Goal: Task Accomplishment & Management: Manage account settings

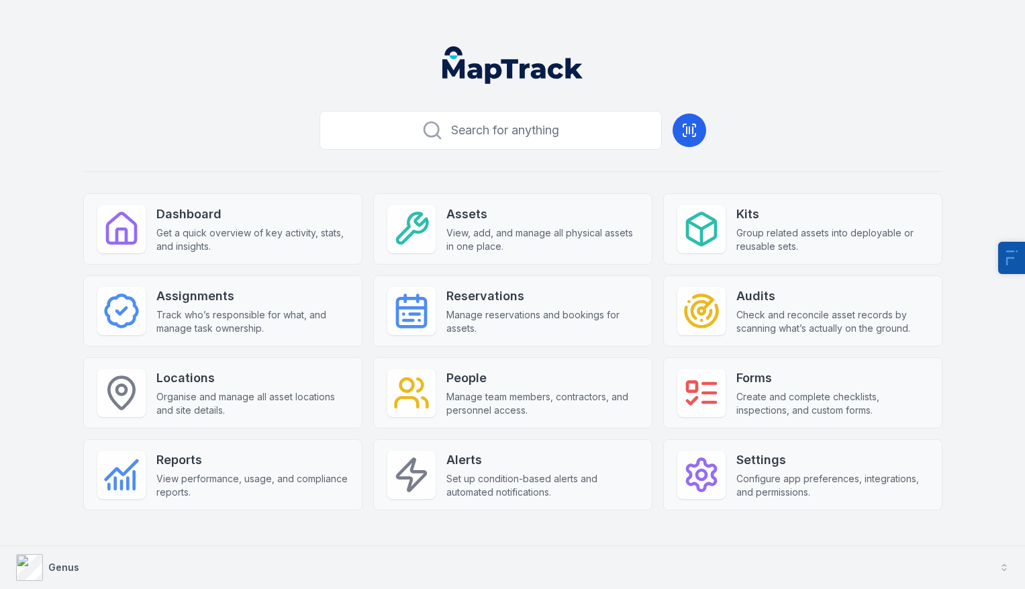
click at [85, 577] on button "Genus" at bounding box center [512, 567] width 1025 height 43
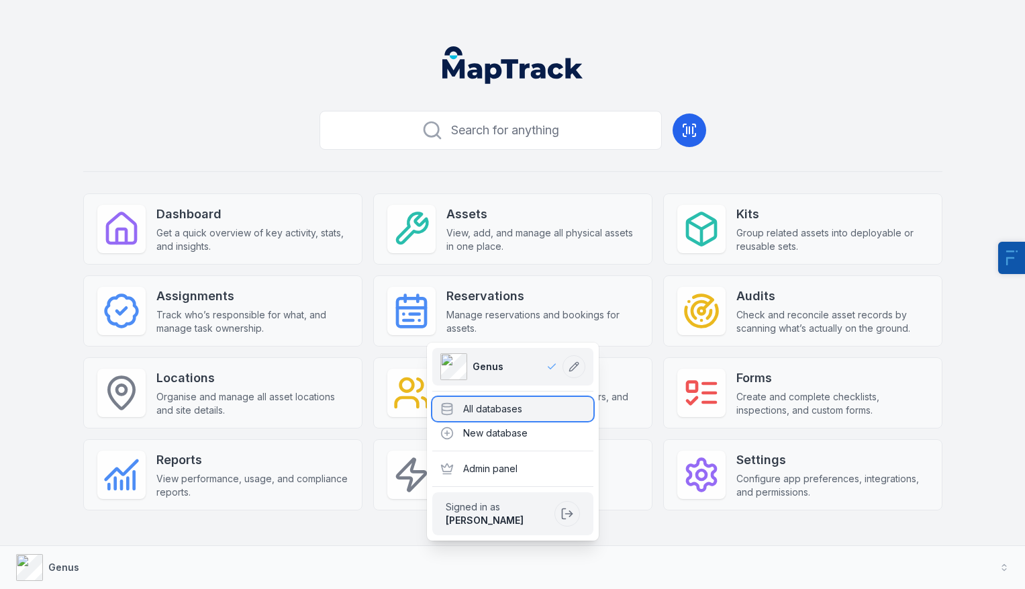
click at [472, 402] on div "All databases" at bounding box center [512, 409] width 161 height 24
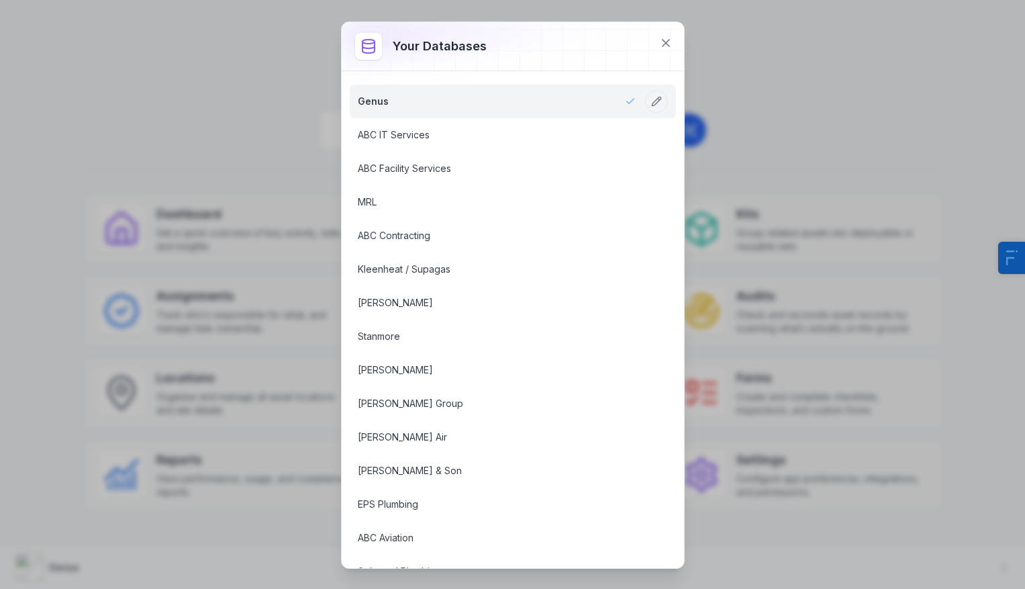
click at [858, 68] on div "Your databases Genus ABC IT Services ABC Facility Services MRL ABC Contracting …" at bounding box center [512, 294] width 1025 height 589
drag, startPoint x: 105, startPoint y: 55, endPoint x: 111, endPoint y: 42, distance: 14.7
click at [111, 46] on div "Your databases Genus ABC IT Services ABC Facility Services MRL ABC Contracting …" at bounding box center [512, 294] width 1025 height 589
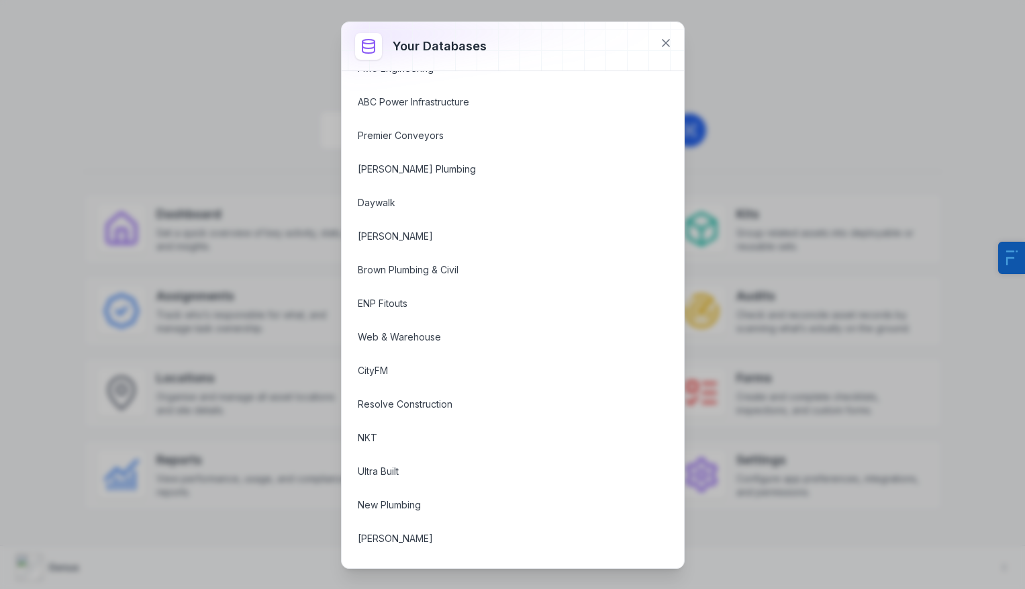
scroll to position [1016, 0]
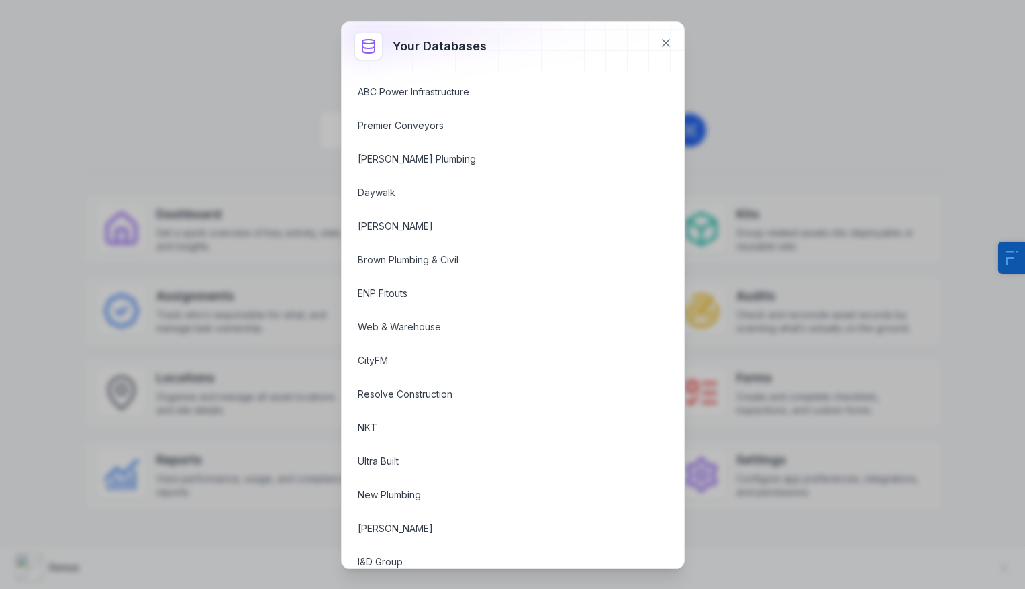
click at [195, 411] on div "Your databases Genus ABC IT Services ABC Facility Services MRL ABC Contracting …" at bounding box center [512, 294] width 1025 height 589
drag, startPoint x: 662, startPoint y: 44, endPoint x: 198, endPoint y: 101, distance: 467.4
click at [202, 121] on div "Your databases Genus ABC IT Services ABC Facility Services MRL ABC Contracting …" at bounding box center [512, 294] width 1025 height 589
click at [199, 100] on div "Your databases Genus ABC IT Services ABC Facility Services MRL ABC Contracting …" at bounding box center [512, 294] width 1025 height 589
drag, startPoint x: 201, startPoint y: 100, endPoint x: 263, endPoint y: 93, distance: 62.2
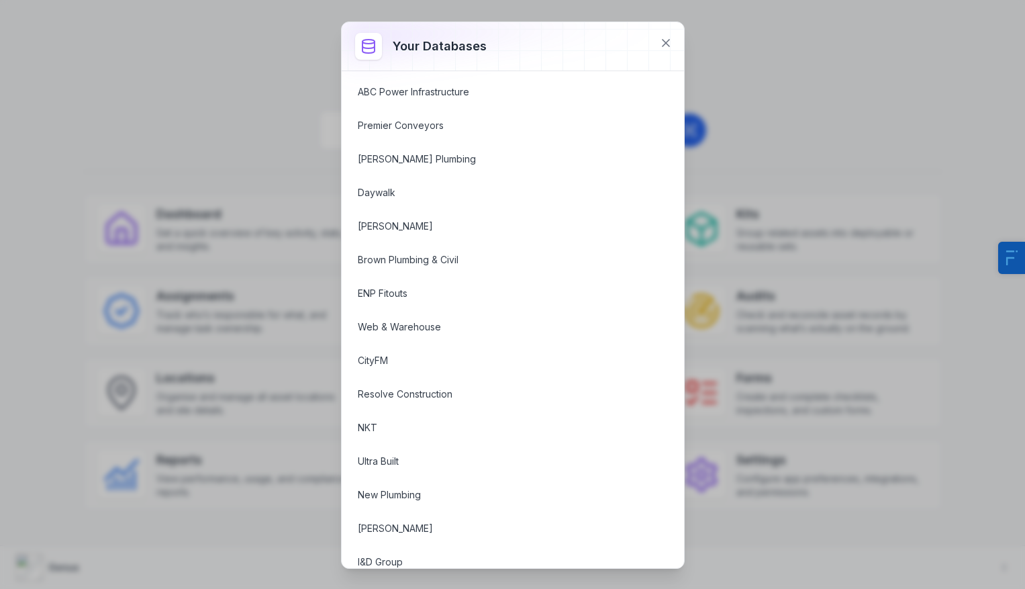
click at [205, 100] on div "Your databases Genus ABC IT Services ABC Facility Services MRL ABC Contracting …" at bounding box center [512, 294] width 1025 height 589
click at [662, 33] on button at bounding box center [666, 43] width 26 height 26
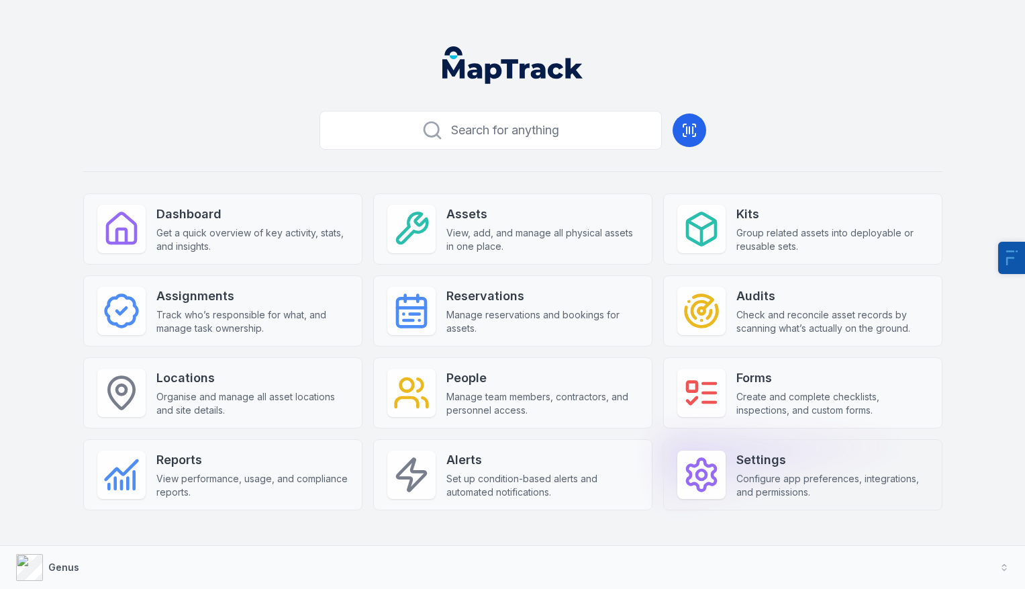
click at [805, 462] on strong "Settings" at bounding box center [832, 459] width 192 height 19
